Goal: Navigation & Orientation: Find specific page/section

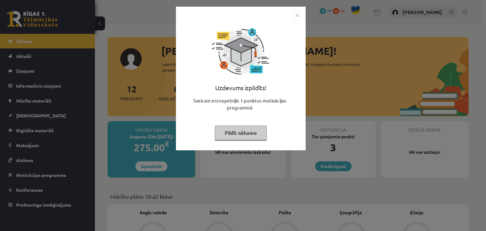
click at [240, 135] on button "Pildīt nākamo" at bounding box center [241, 132] width 52 height 15
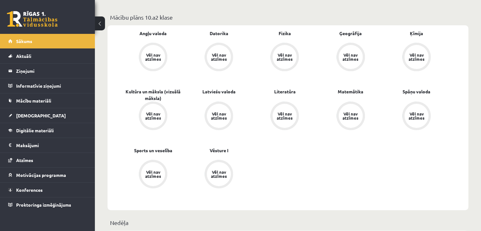
scroll to position [179, 0]
click at [152, 50] on div "Vēl nav atzīmes" at bounding box center [153, 57] width 24 height 24
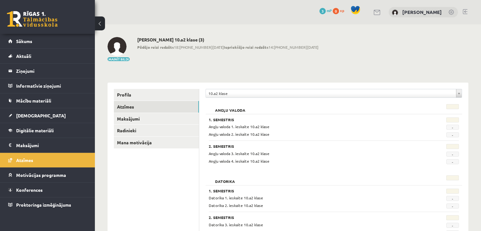
click at [239, 127] on span "Angļu valoda 1. ieskaite 10.a2 klase" at bounding box center [239, 126] width 61 height 5
click at [225, 108] on h2 "Angļu valoda" at bounding box center [230, 107] width 43 height 6
click at [213, 124] on div "Angļu valoda 1. ieskaite 10.a2 klase" at bounding box center [312, 127] width 216 height 6
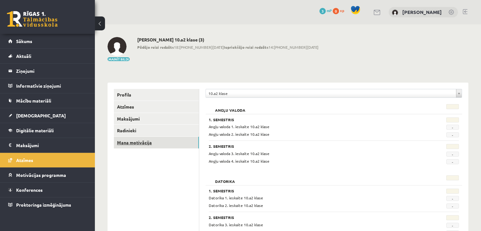
click at [131, 146] on link "Mana motivācija" at bounding box center [156, 143] width 85 height 12
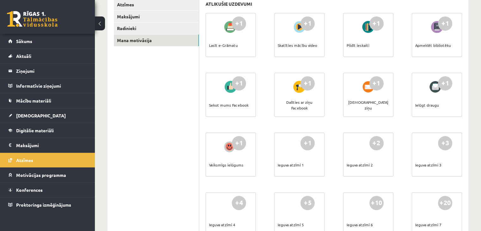
scroll to position [94, 0]
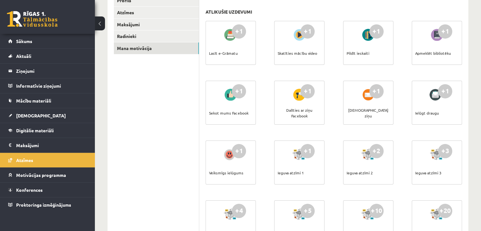
click at [236, 49] on div "+1 Lasīt e-Grāmatu" at bounding box center [230, 43] width 50 height 44
click at [305, 24] on div "+1" at bounding box center [307, 31] width 14 height 14
click at [361, 34] on div at bounding box center [368, 35] width 18 height 15
click at [450, 43] on div "Apmeklēt bibliotēku" at bounding box center [433, 53] width 36 height 22
click at [12, 42] on link "Sākums" at bounding box center [47, 41] width 79 height 15
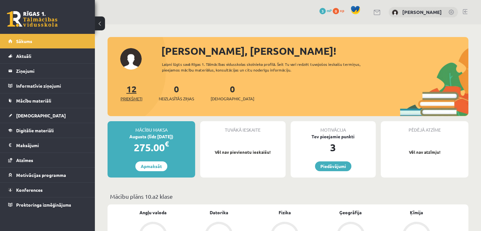
click at [128, 93] on link "12 Priekšmeti" at bounding box center [131, 92] width 22 height 19
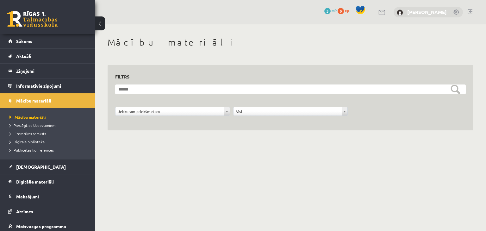
click at [441, 10] on link "[PERSON_NAME]" at bounding box center [427, 12] width 40 height 6
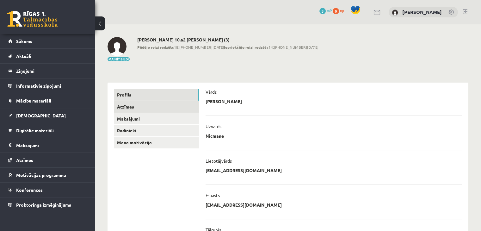
click at [125, 107] on link "Atzīmes" at bounding box center [156, 107] width 85 height 12
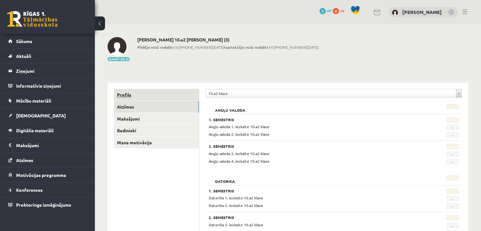
click at [124, 91] on link "Profils" at bounding box center [156, 95] width 85 height 12
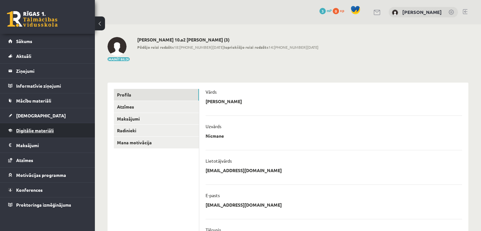
click at [34, 131] on span "Digitālie materiāli" at bounding box center [35, 130] width 38 height 6
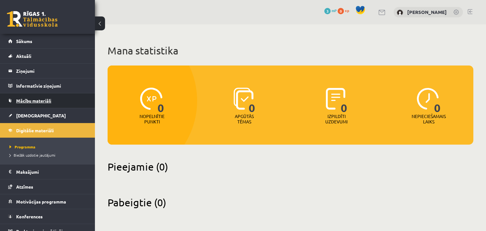
click at [32, 100] on span "Mācību materiāli" at bounding box center [33, 101] width 35 height 6
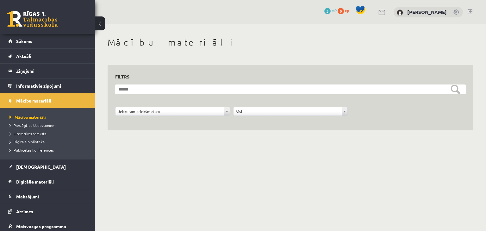
click at [30, 139] on span "Digitālā bibliotēka" at bounding box center [26, 141] width 35 height 5
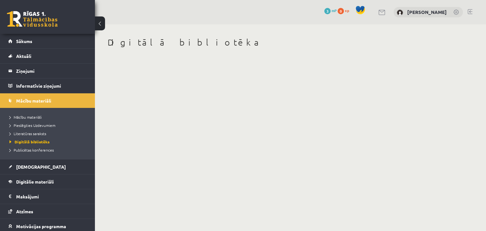
click at [455, 12] on link at bounding box center [456, 12] width 6 height 6
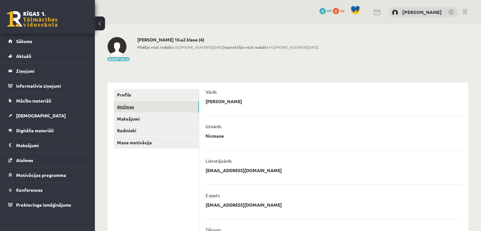
click at [125, 107] on link "Atzīmes" at bounding box center [156, 107] width 85 height 12
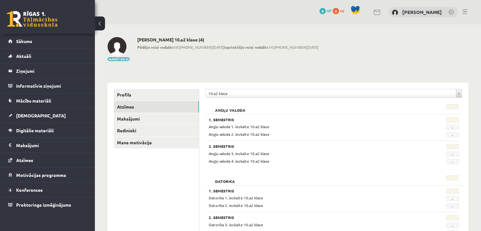
click at [28, 14] on link at bounding box center [32, 19] width 51 height 16
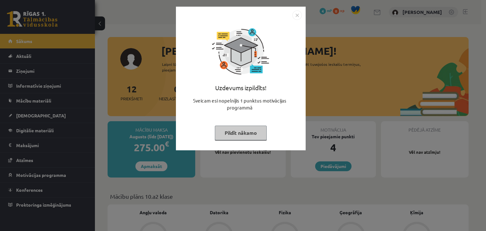
click at [235, 134] on button "Pildīt nākamo" at bounding box center [241, 132] width 52 height 15
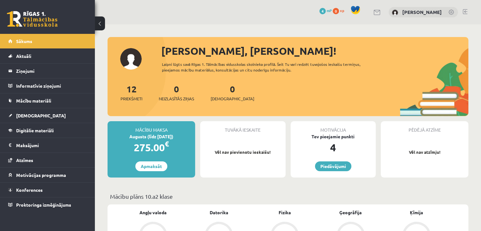
click at [37, 13] on link at bounding box center [32, 19] width 51 height 16
click at [27, 55] on span "Aktuāli" at bounding box center [23, 56] width 15 height 6
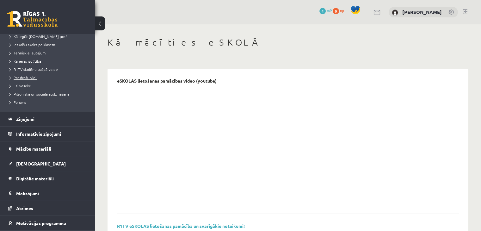
scroll to position [102, 0]
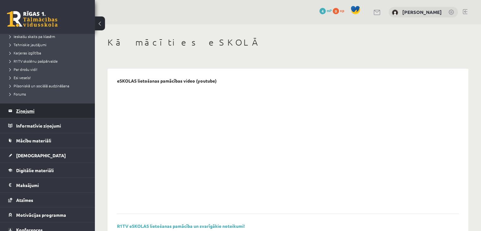
click at [29, 107] on legend "Ziņojumi 0" at bounding box center [51, 110] width 71 height 15
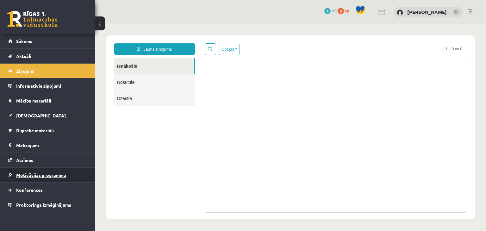
click at [38, 175] on span "Motivācijas programma" at bounding box center [41, 175] width 50 height 6
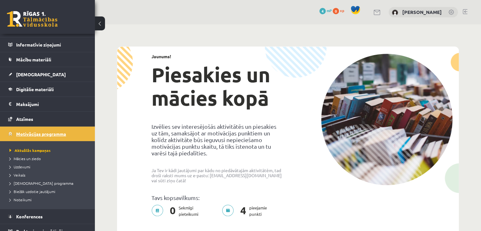
scroll to position [47, 0]
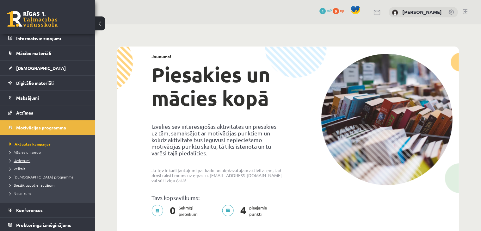
click at [22, 160] on span "Uzdevumi" at bounding box center [19, 160] width 21 height 5
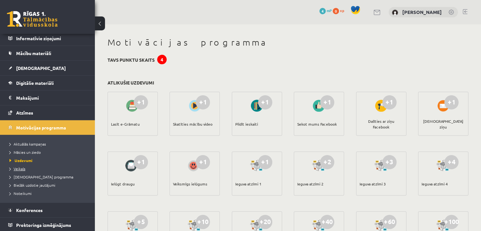
click at [14, 169] on span "Veikals" at bounding box center [17, 168] width 16 height 5
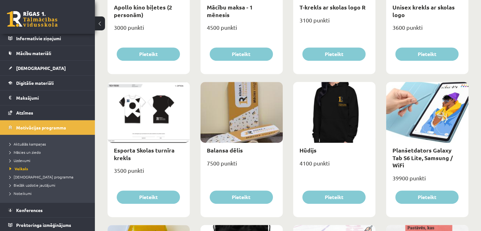
scroll to position [307, 0]
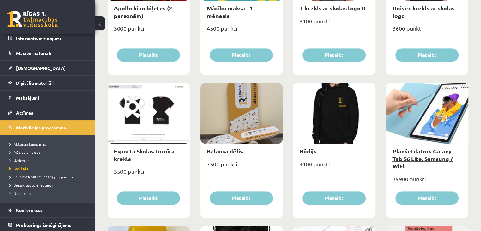
click at [403, 156] on link "Planšetdators Galaxy Tab S6 Lite, Samsung / WiFi" at bounding box center [422, 158] width 60 height 22
type input "*"
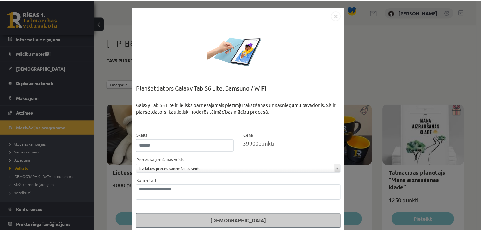
scroll to position [7, 0]
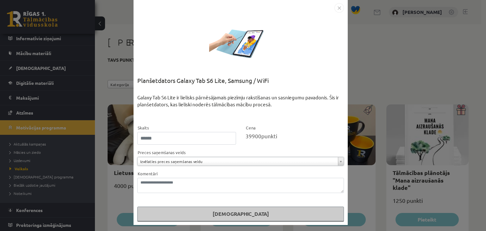
click at [339, 6] on img "Close" at bounding box center [338, 7] width 9 height 9
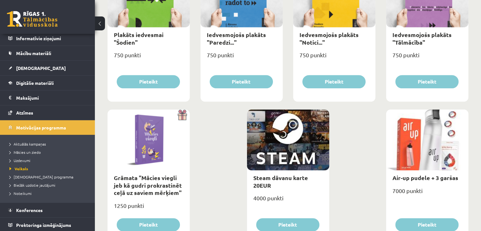
scroll to position [741, 0]
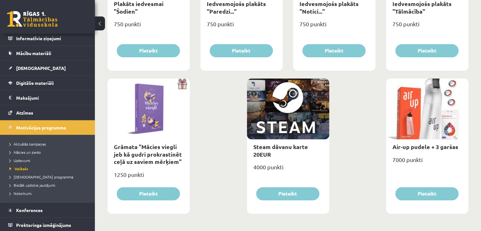
click at [40, 16] on link at bounding box center [32, 19] width 51 height 16
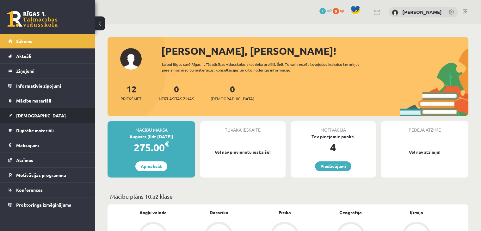
click at [26, 115] on span "[DEMOGRAPHIC_DATA]" at bounding box center [41, 116] width 50 height 6
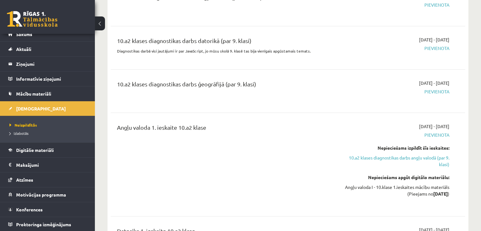
scroll to position [99, 0]
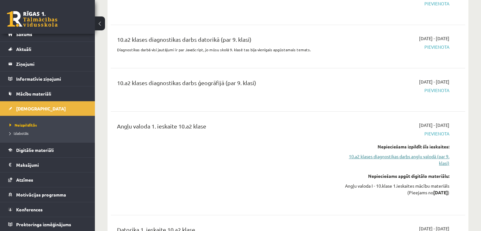
click at [445, 162] on link "10.a2 klases diagnostikas darbs angļu valodā (par 9. klasi)" at bounding box center [397, 159] width 104 height 13
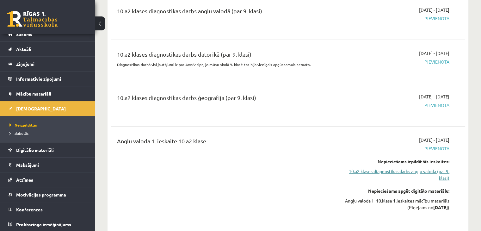
click at [435, 174] on link "10.a2 klases diagnostikas darbs angļu valodā (par 9. klasi)" at bounding box center [397, 174] width 104 height 13
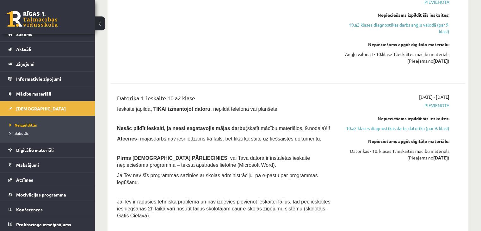
scroll to position [231, 0]
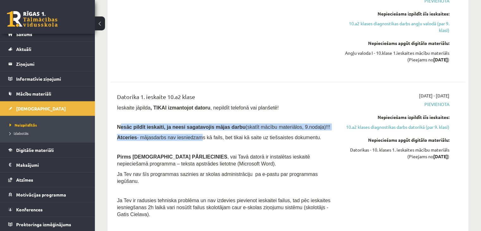
drag, startPoint x: 124, startPoint y: 127, endPoint x: 189, endPoint y: 141, distance: 66.8
click at [189, 141] on div "Datorika 1. ieskaite 10.a2 klase Ieskaite jāpilda , TIKAI izmantojot datoru , n…" at bounding box center [226, 156] width 228 height 129
click at [189, 140] on span "Atceries - mājasdarbs nav iesniedzams kā fails, bet tikai kā saite uz tiešsaist…" at bounding box center [219, 137] width 204 height 5
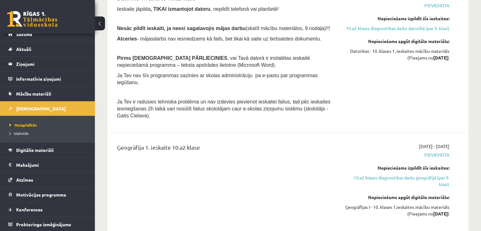
scroll to position [348, 0]
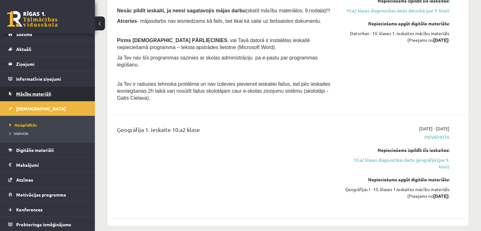
click at [21, 94] on span "Mācību materiāli" at bounding box center [33, 94] width 35 height 6
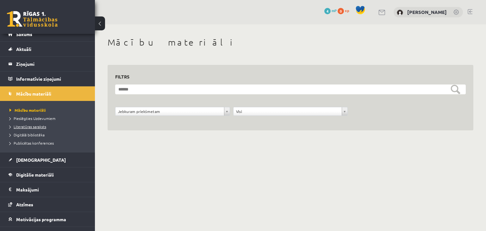
click at [34, 125] on span "Literatūras saraksts" at bounding box center [27, 126] width 37 height 5
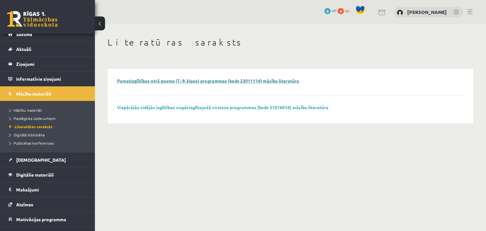
click at [151, 81] on link "Pamatizglītības otrā posma (7.-9. klase) programmas (kods 23011114) mācību lite…" at bounding box center [208, 81] width 182 height 6
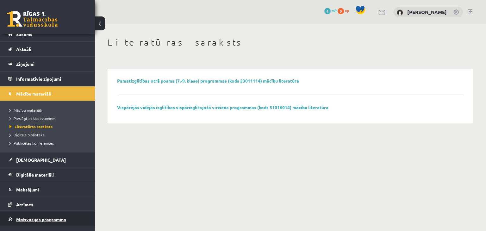
scroll to position [32, 0]
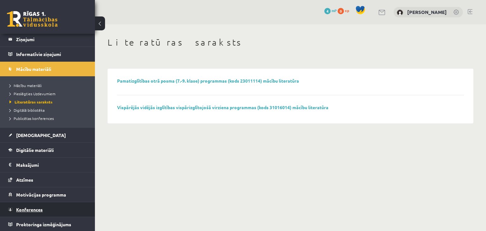
click at [30, 210] on span "Konferences" at bounding box center [29, 209] width 27 height 6
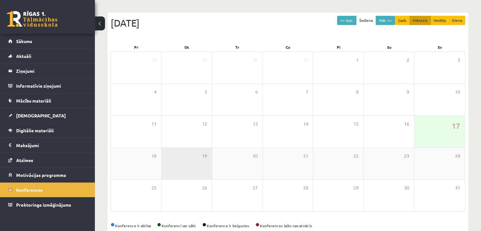
scroll to position [66, 0]
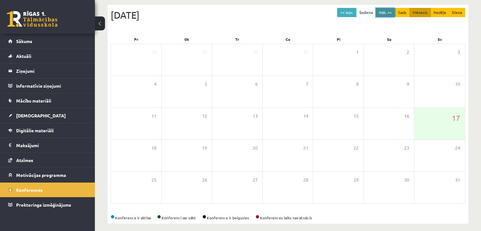
click at [383, 13] on button "Nāk. >>" at bounding box center [385, 12] width 19 height 9
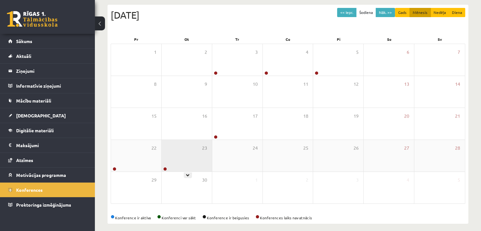
click at [185, 167] on div "23" at bounding box center [187, 156] width 50 height 32
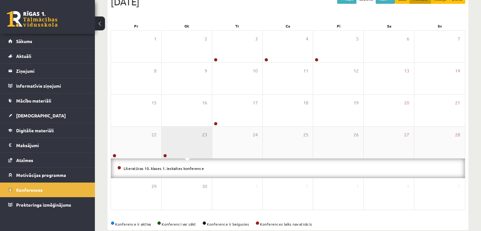
scroll to position [91, 0]
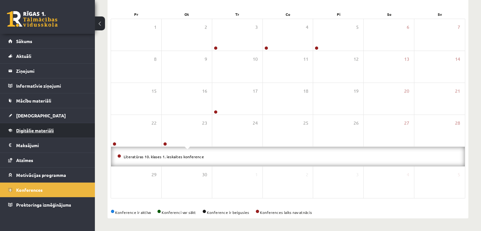
click at [45, 134] on link "Digitālie materiāli" at bounding box center [47, 130] width 79 height 15
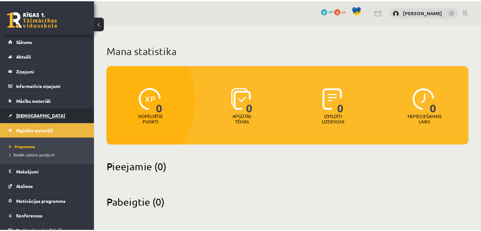
scroll to position [7, 0]
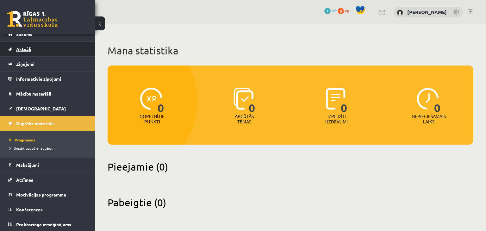
click at [21, 47] on span "Aktuāli" at bounding box center [23, 49] width 15 height 6
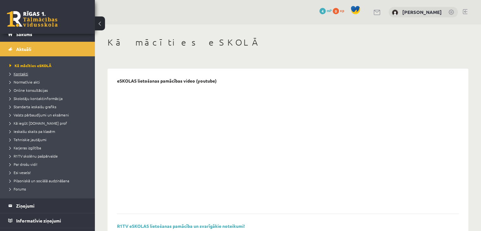
click at [16, 71] on span "Kontakti" at bounding box center [18, 73] width 19 height 5
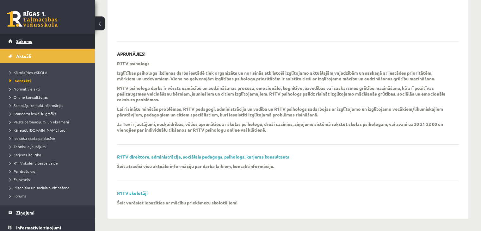
click at [24, 40] on span "Sākums" at bounding box center [24, 41] width 16 height 6
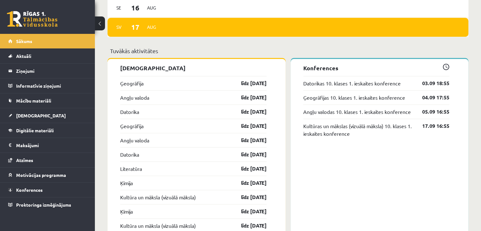
scroll to position [525, 0]
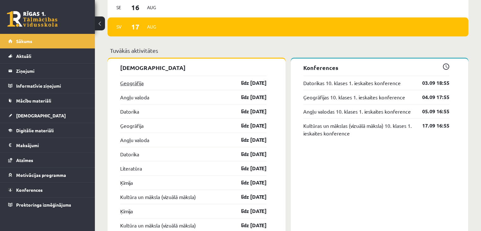
click at [123, 81] on link "Ģeogrāfija" at bounding box center [131, 83] width 23 height 8
